Goal: Complete application form

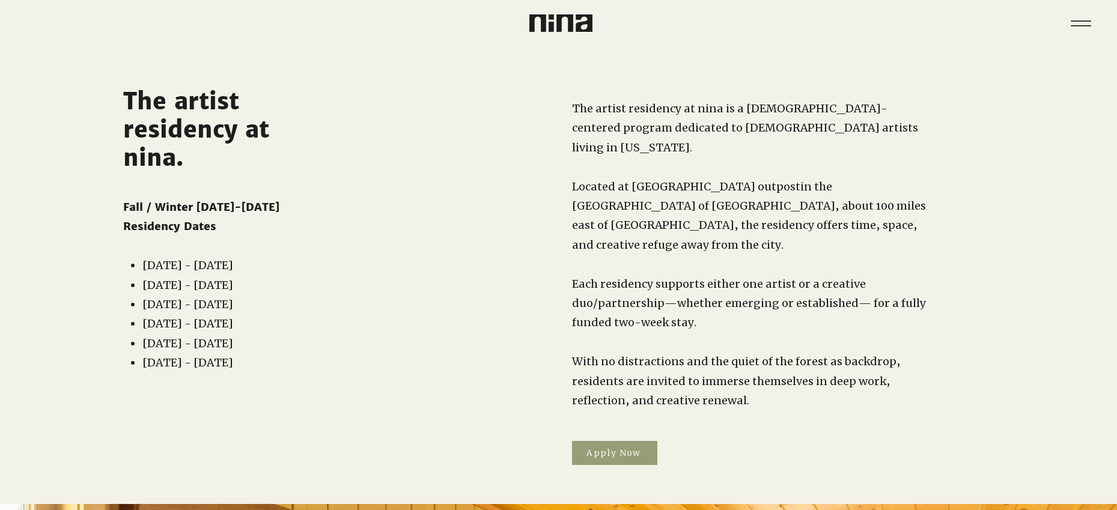
click at [594, 441] on span "Apply Now" at bounding box center [614, 453] width 85 height 24
click at [610, 448] on span "Apply Now" at bounding box center [613, 453] width 55 height 11
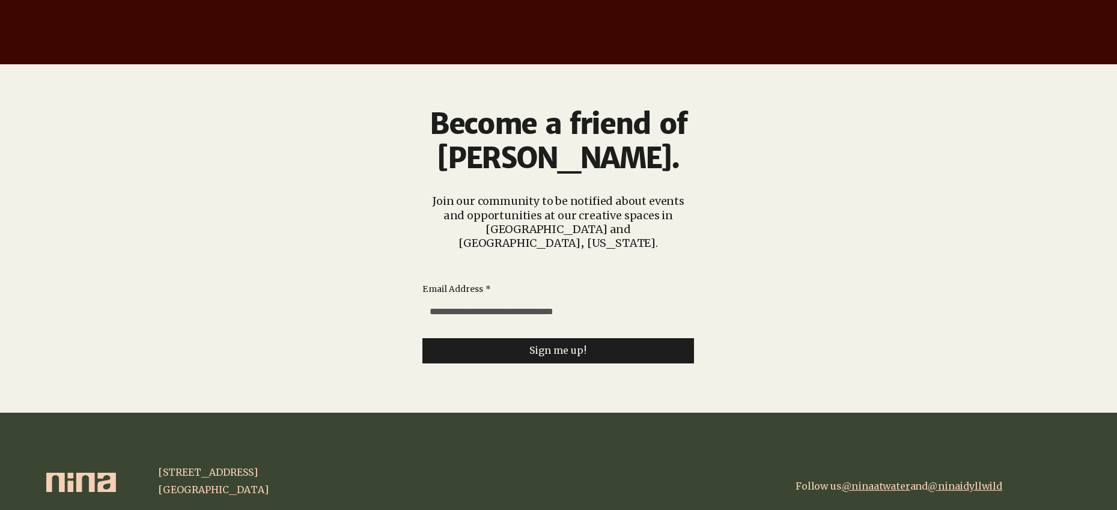
scroll to position [2987, 0]
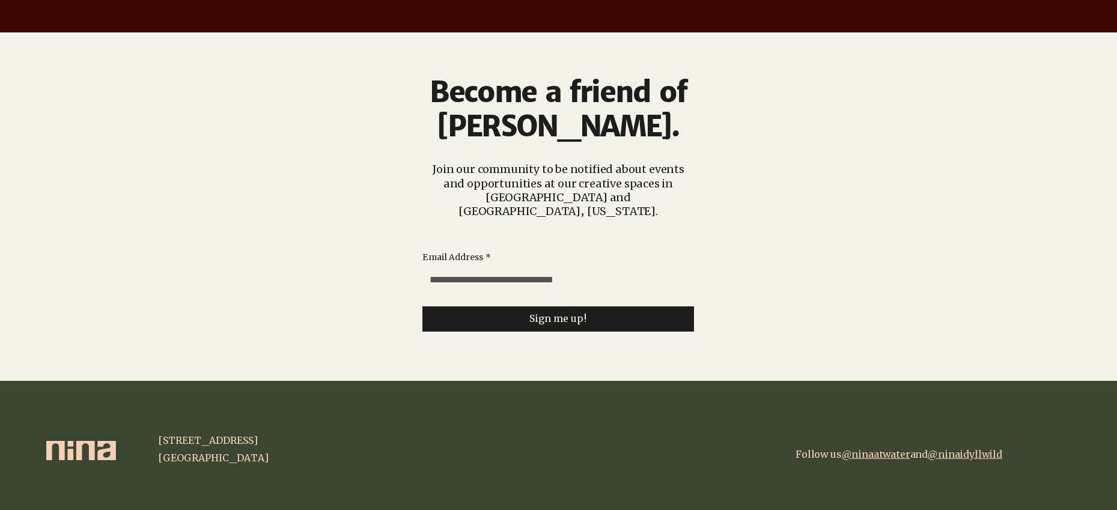
click at [552, 268] on input "Email Address *" at bounding box center [554, 280] width 264 height 24
type input "**********"
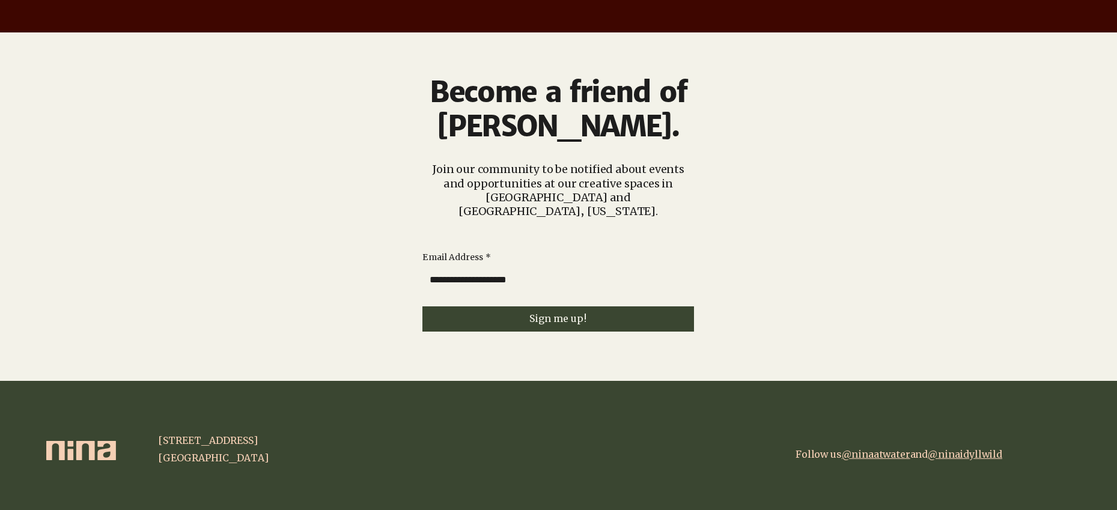
click at [540, 313] on span "Sign me up!" at bounding box center [558, 318] width 58 height 11
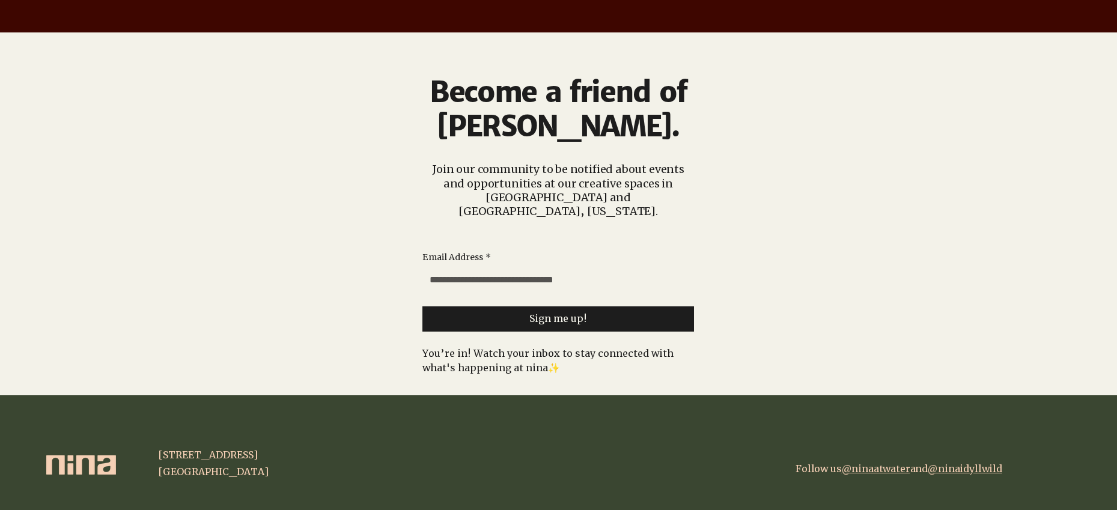
click at [872, 463] on link "@ninaatwater" at bounding box center [876, 469] width 69 height 12
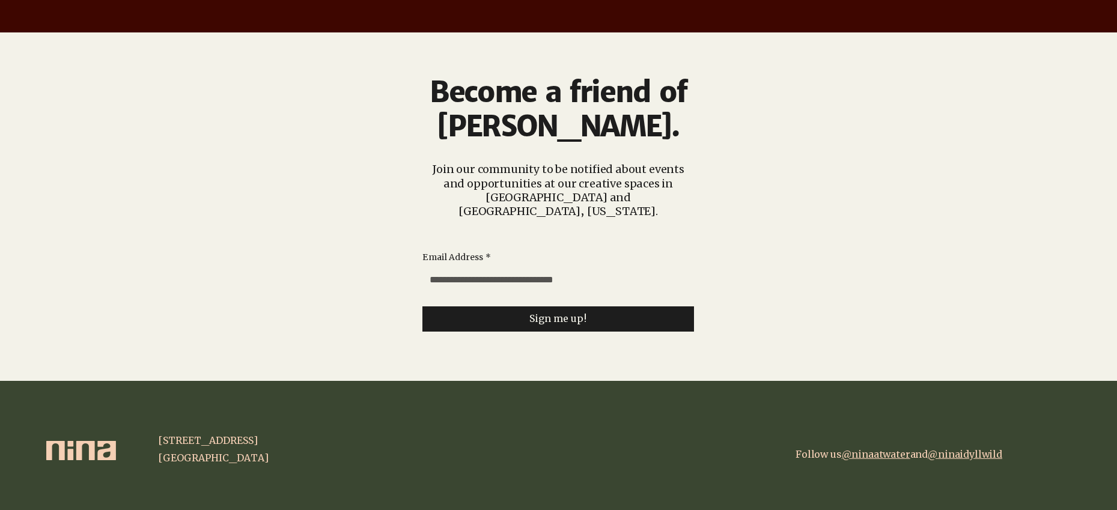
click at [967, 448] on span "@ninaidyllwild" at bounding box center [965, 454] width 75 height 12
